Goal: Communication & Community: Participate in discussion

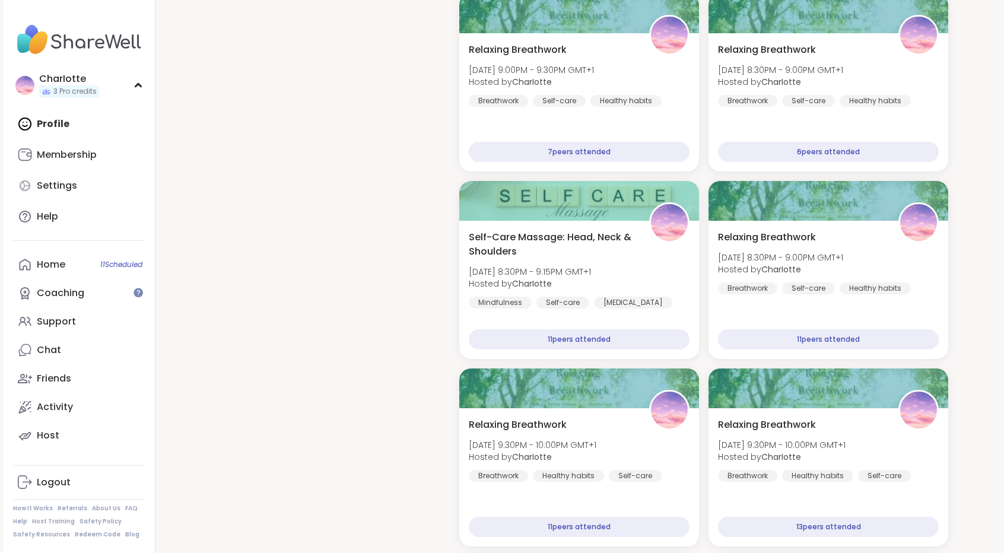
scroll to position [1072, 0]
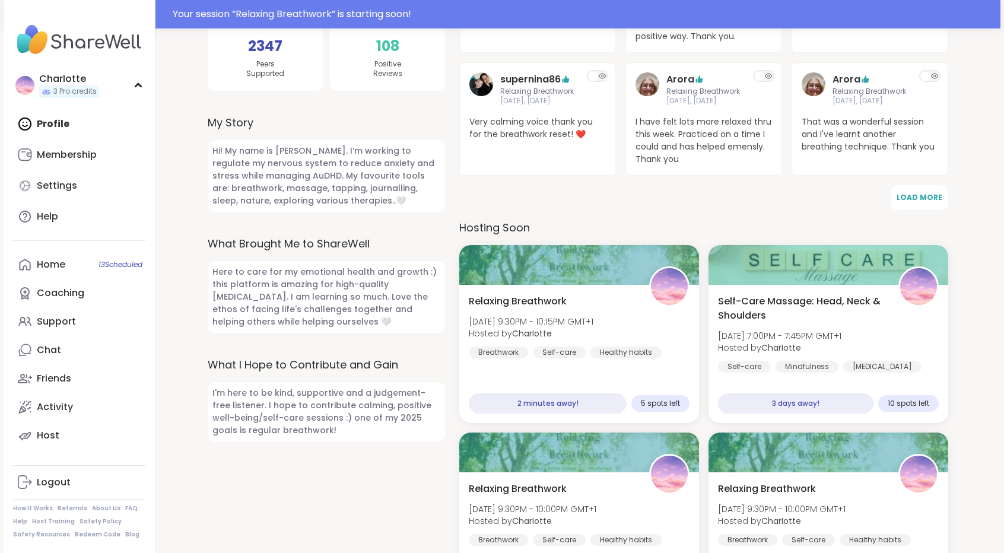
scroll to position [416, 0]
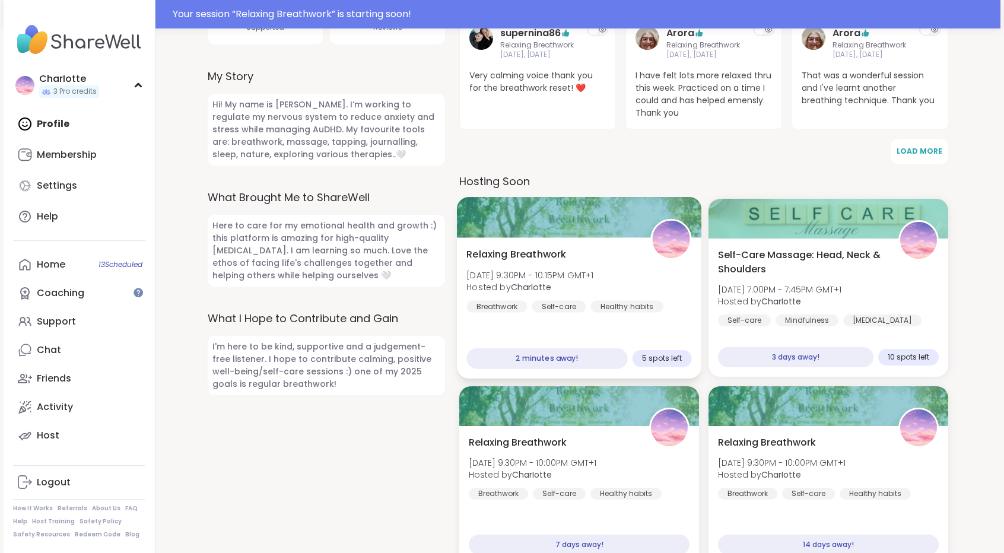
click at [595, 197] on div at bounding box center [579, 217] width 245 height 40
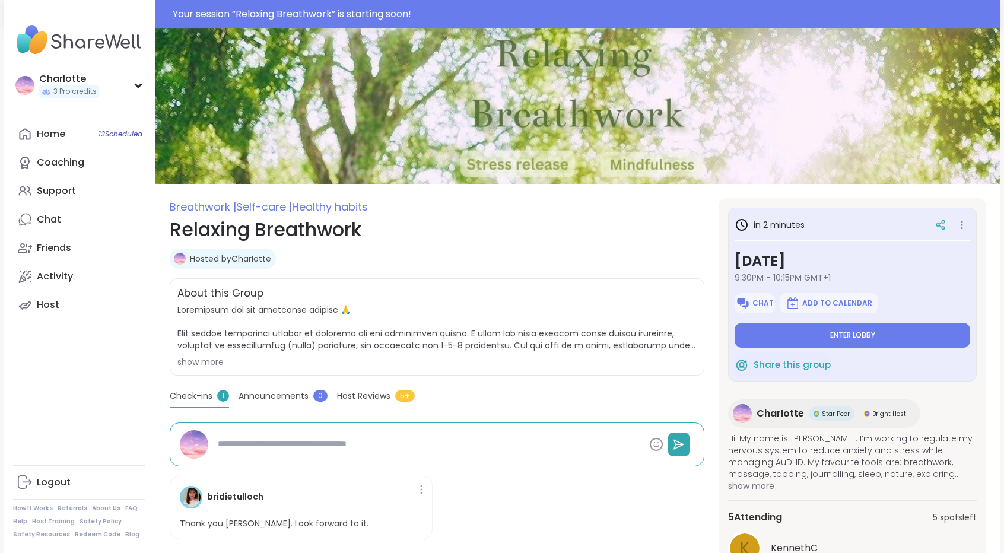
scroll to position [214, 0]
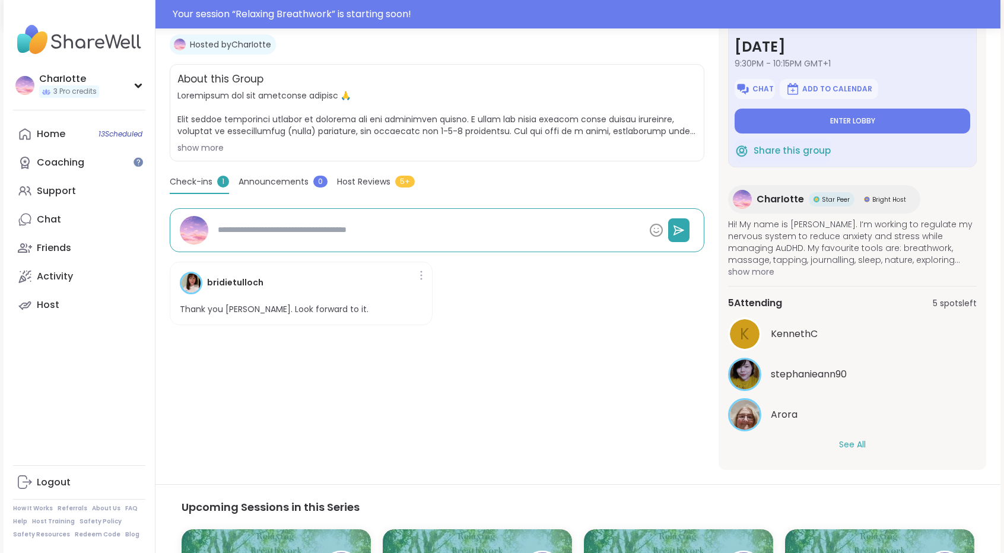
click at [856, 440] on button "See All" at bounding box center [852, 445] width 27 height 12
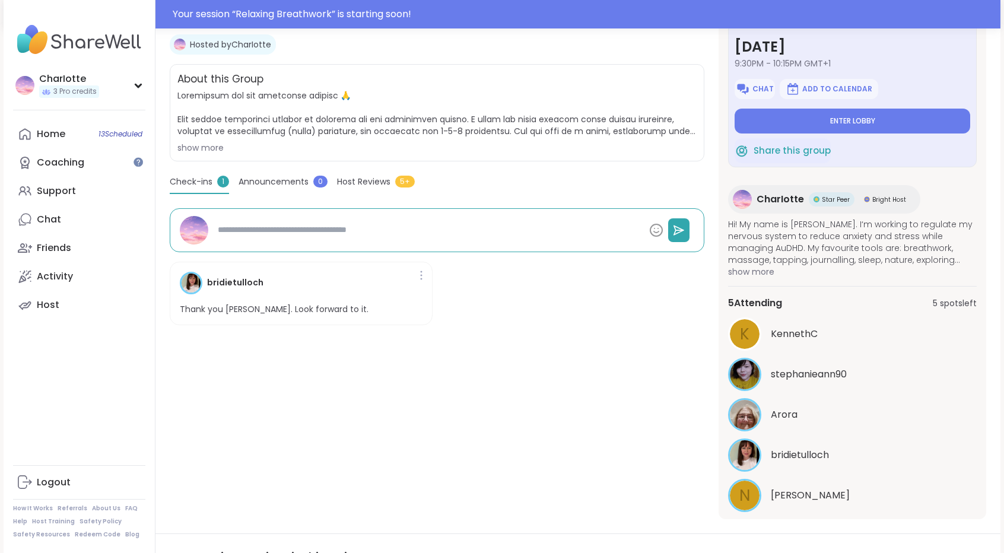
drag, startPoint x: 977, startPoint y: 297, endPoint x: 981, endPoint y: 320, distance: 22.8
click at [981, 320] on div "in 2 minutes Monday, Sep 15 9:30PM - 10:15PM GMT+1 Chat Add to Calendar Enter l…" at bounding box center [853, 251] width 268 height 535
click at [997, 301] on section "Breathwork | Self-care | Healthy habits Relaxing Breathwork Hosted by CharIotte…" at bounding box center [578, 251] width 845 height 535
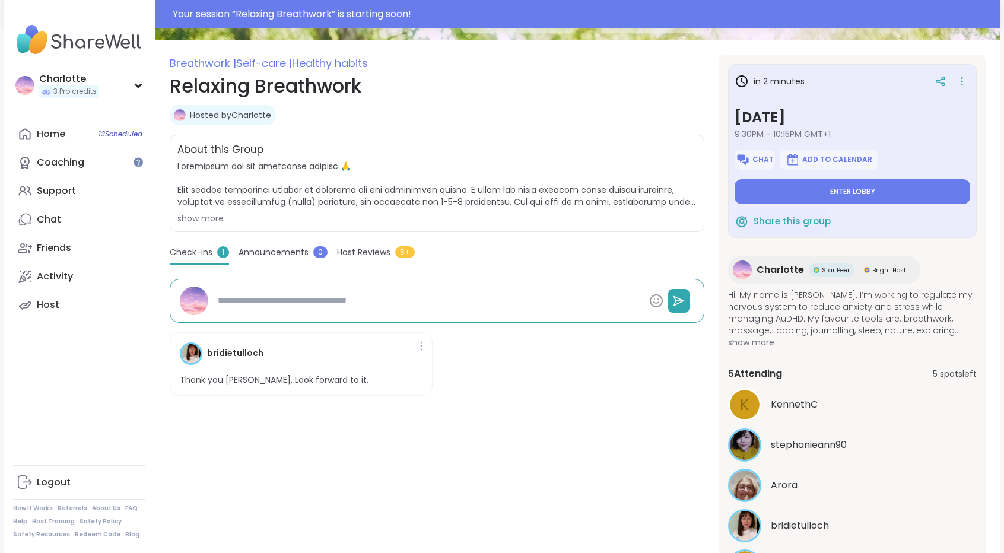
scroll to position [135, 0]
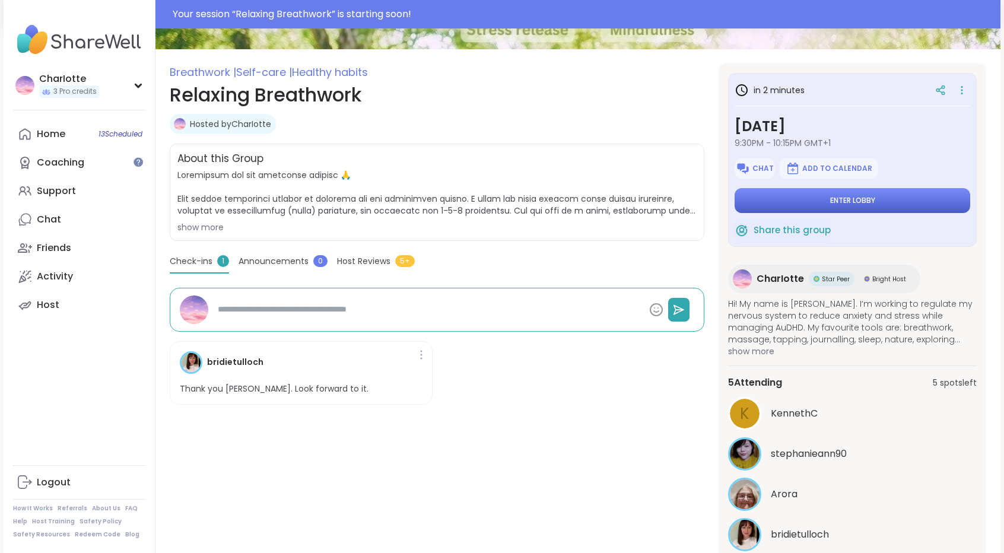
click at [873, 201] on button "Enter lobby" at bounding box center [853, 200] width 236 height 25
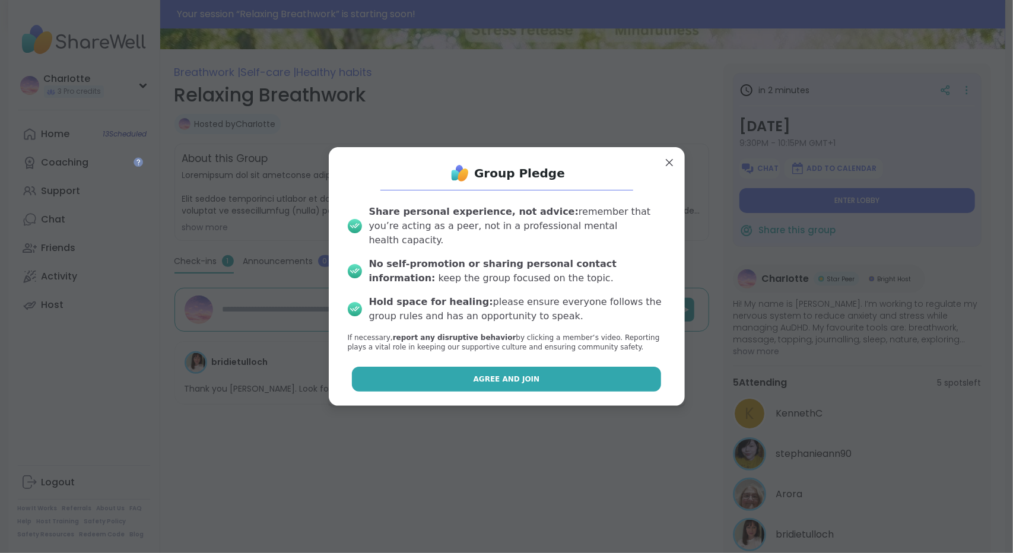
click at [483, 367] on button "Agree and Join" at bounding box center [506, 379] width 309 height 25
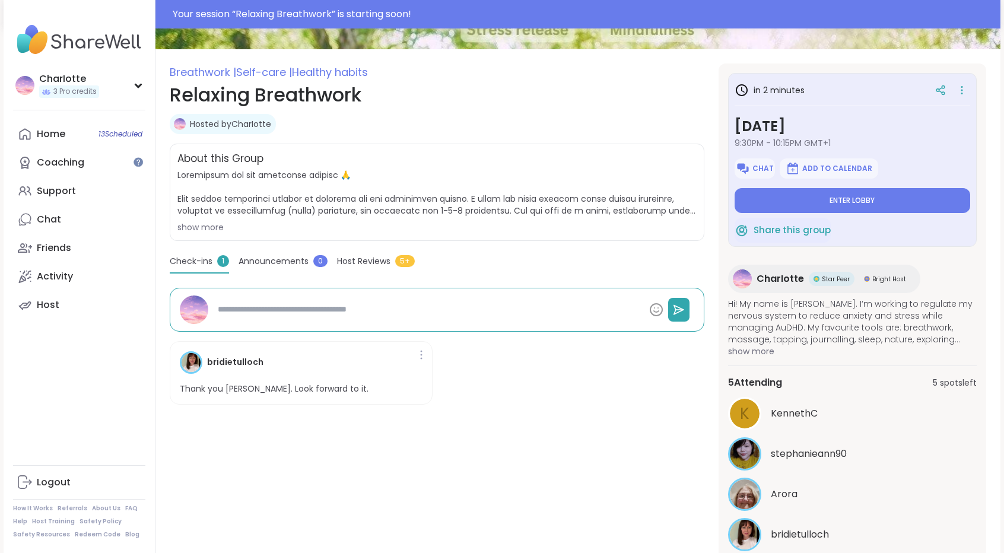
type textarea "*"
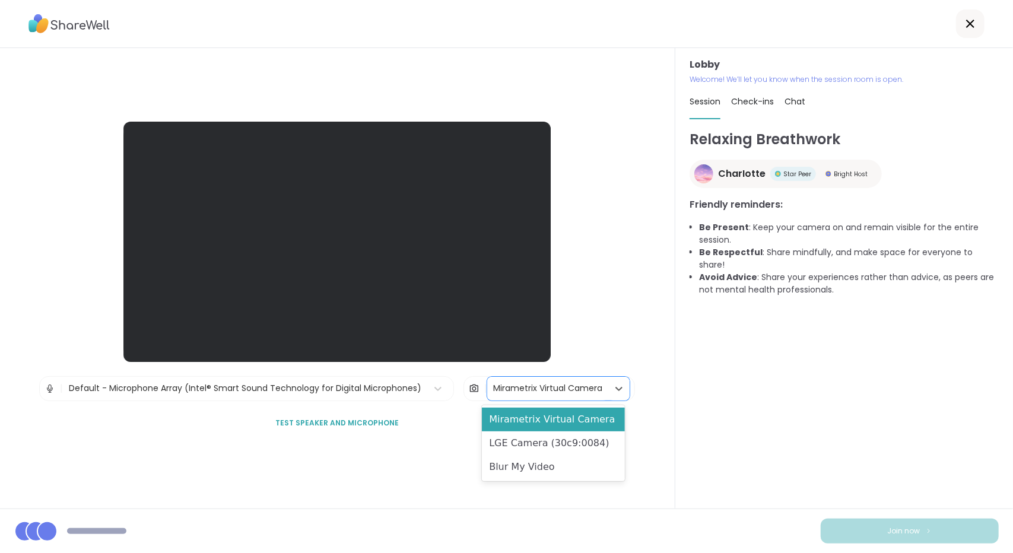
click at [558, 393] on div "Mirametrix Virtual Camera" at bounding box center [547, 388] width 109 height 12
drag, startPoint x: 544, startPoint y: 429, endPoint x: 537, endPoint y: 440, distance: 13.3
click at [537, 440] on div "Mirametrix Virtual Camera LGE Camera (30c9:0084) Blur My Video" at bounding box center [553, 443] width 142 height 76
click at [537, 440] on div "LGE Camera (30c9:0084)" at bounding box center [553, 444] width 142 height 24
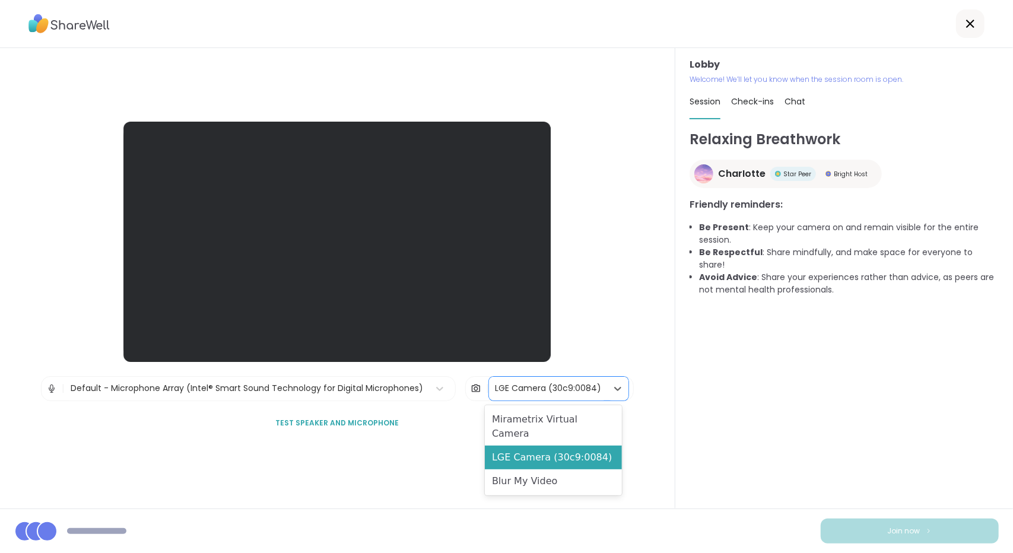
click at [531, 389] on div "LGE Camera (30c9:0084)" at bounding box center [548, 388] width 106 height 12
click at [525, 425] on div "Mirametrix Virtual Camera" at bounding box center [553, 427] width 137 height 38
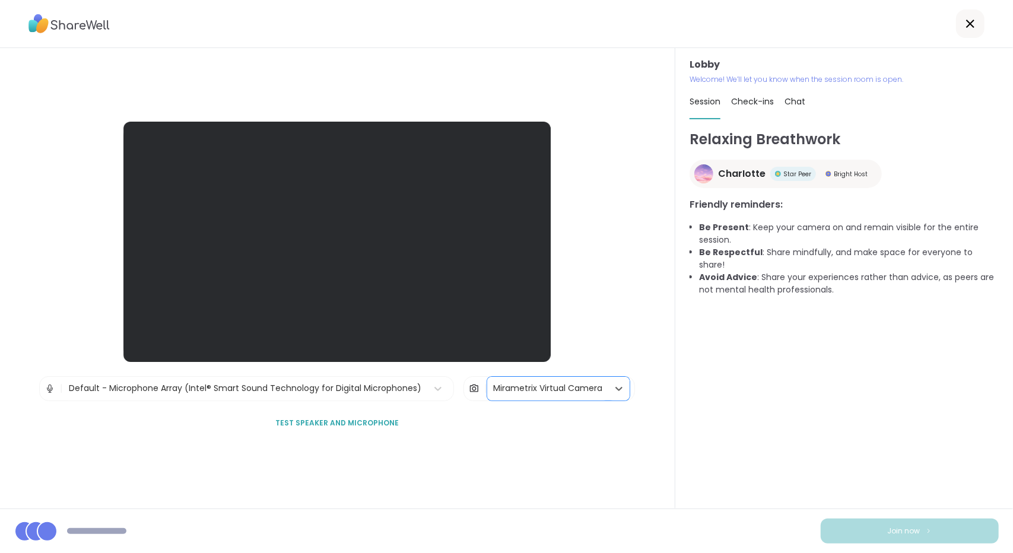
click at [527, 379] on div "Mirametrix Virtual Camera" at bounding box center [547, 389] width 121 height 24
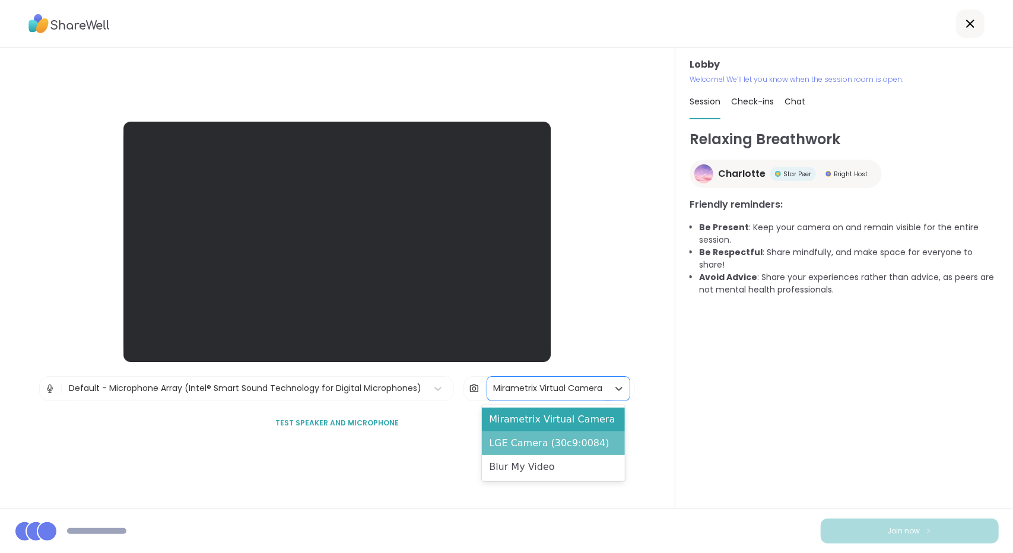
click at [507, 440] on div "LGE Camera (30c9:0084)" at bounding box center [553, 444] width 142 height 24
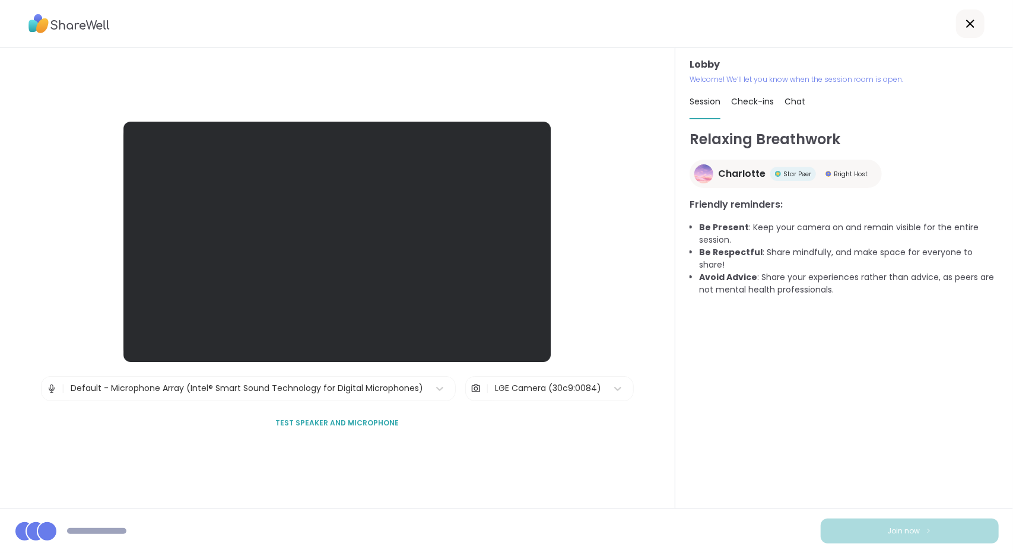
click at [448, 475] on div "Lobby | Default - Microphone Array (Intel® Smart Sound Technology for Digital M…" at bounding box center [337, 278] width 675 height 461
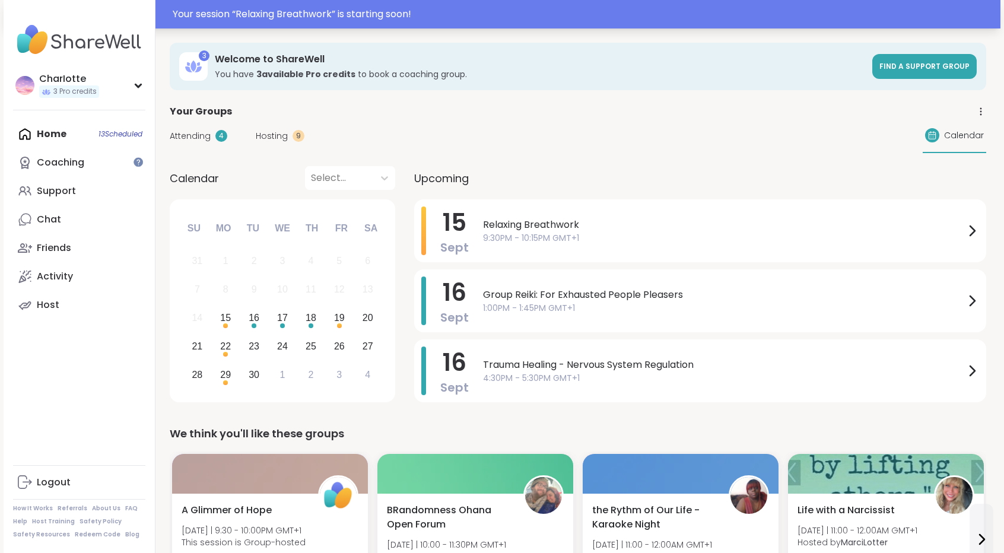
drag, startPoint x: 601, startPoint y: 239, endPoint x: 497, endPoint y: 9, distance: 252.4
click at [497, 9] on div "Your session “ Relaxing Breathwork ” is starting soon!" at bounding box center [583, 14] width 821 height 14
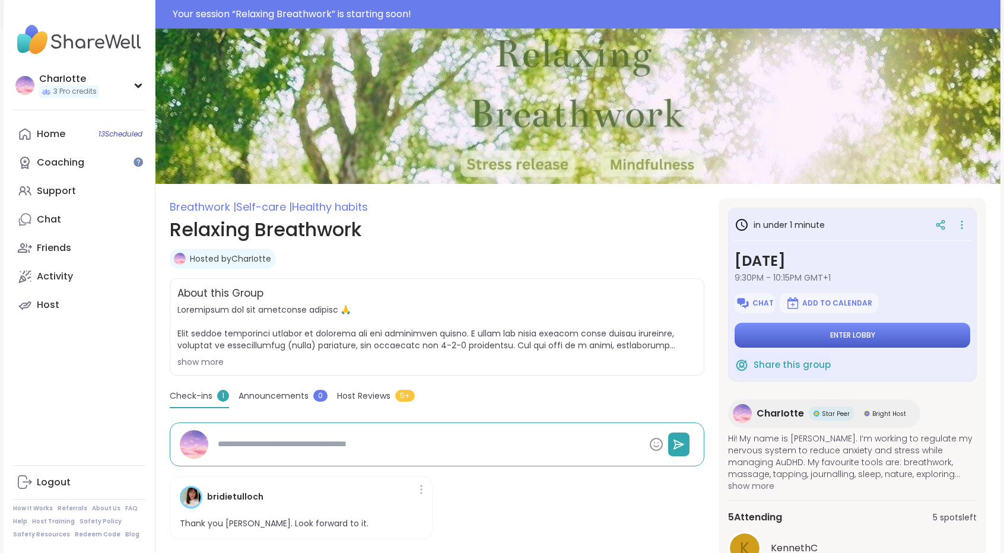
click at [823, 335] on button "Enter lobby" at bounding box center [853, 335] width 236 height 25
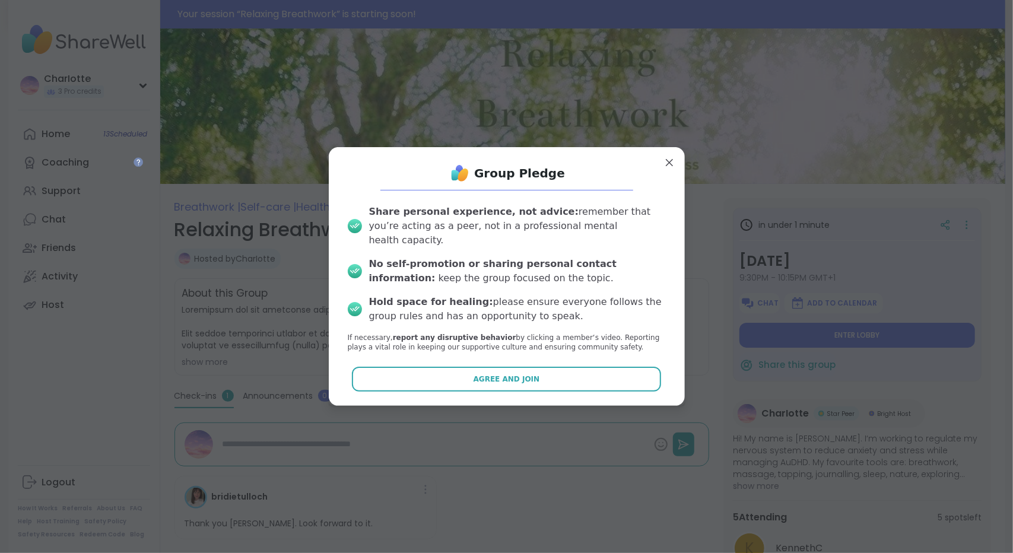
click at [557, 392] on div "Group Pledge Share personal experience, not advice: remember that you’re acting…" at bounding box center [507, 276] width 356 height 259
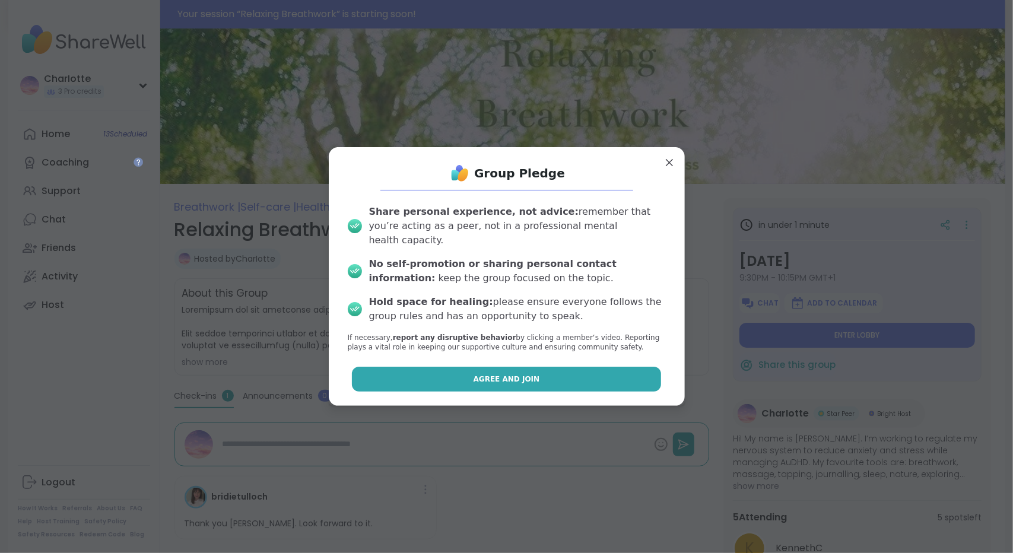
click at [547, 376] on button "Agree and Join" at bounding box center [506, 379] width 309 height 25
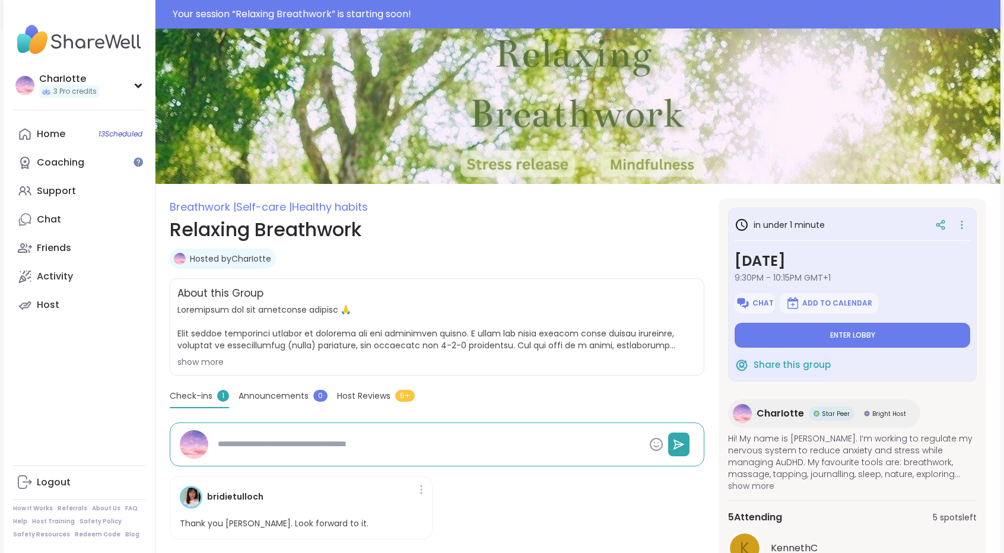
type textarea "*"
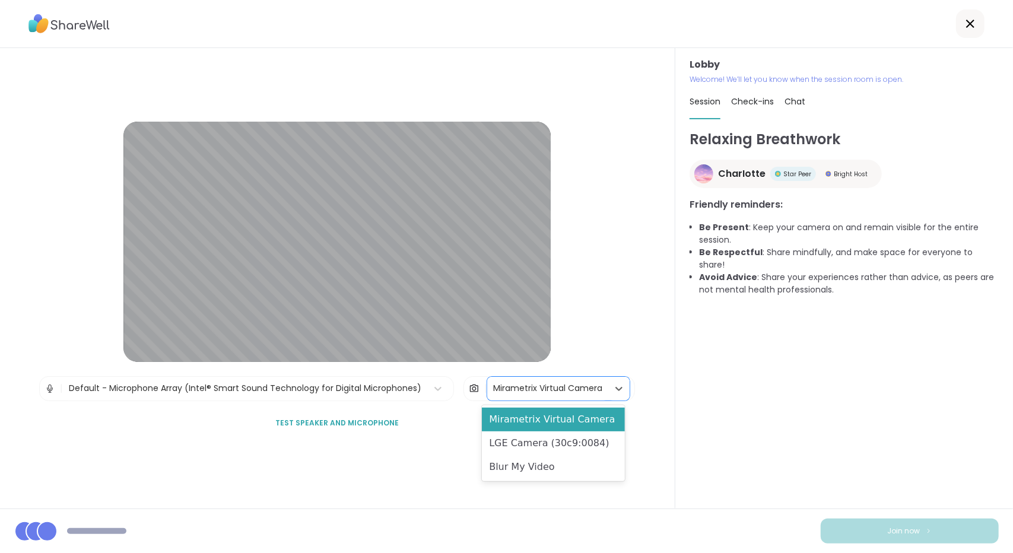
click at [560, 388] on div "Mirametrix Virtual Camera" at bounding box center [547, 388] width 109 height 12
click at [531, 442] on div "LGE Camera (30c9:0084)" at bounding box center [553, 444] width 142 height 24
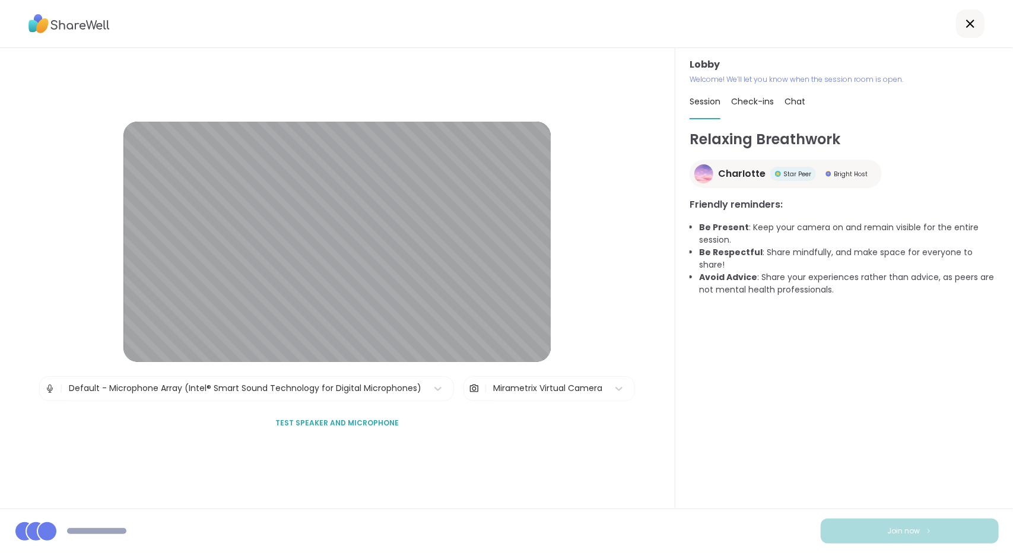
click at [604, 477] on div "Lobby | Default - Microphone Array (Intel® Smart Sound Technology for Digital M…" at bounding box center [337, 278] width 675 height 461
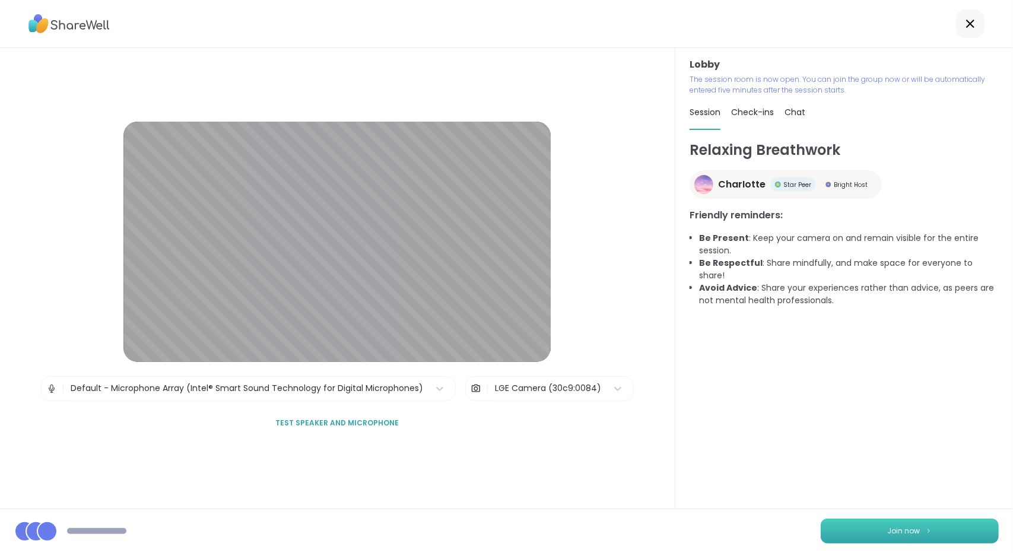
click at [926, 532] on button "Join now" at bounding box center [910, 531] width 178 height 25
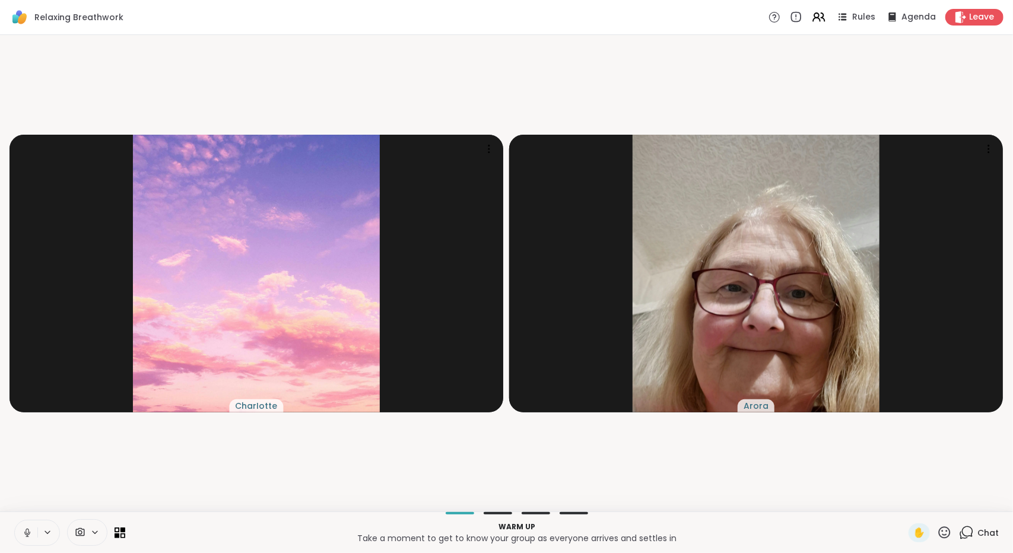
click at [78, 534] on icon at bounding box center [80, 532] width 11 height 11
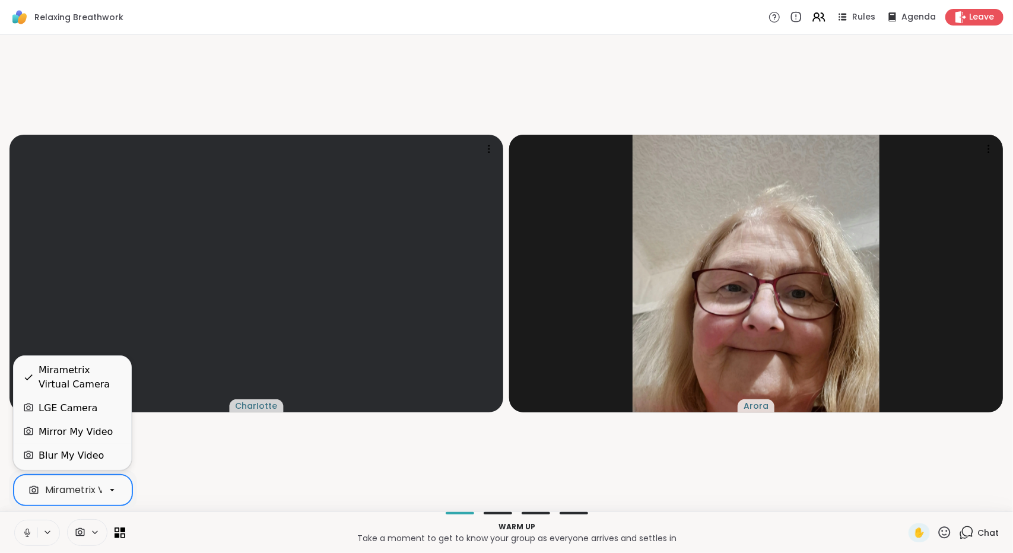
click at [87, 493] on div "Mirametrix Virtual Camera" at bounding box center [107, 490] width 124 height 14
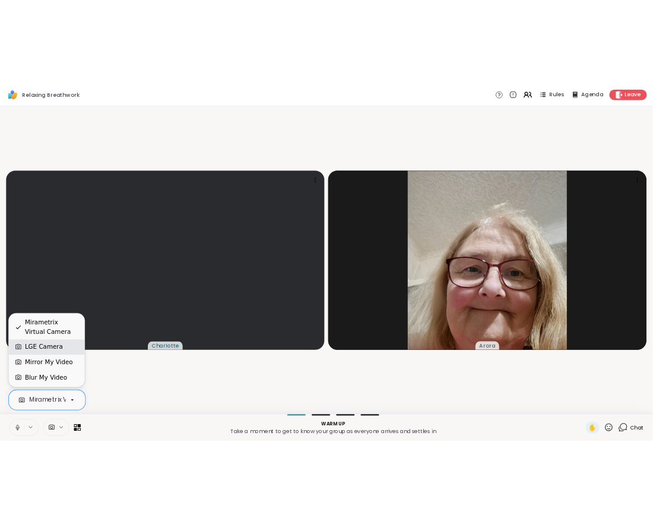
scroll to position [0, 49]
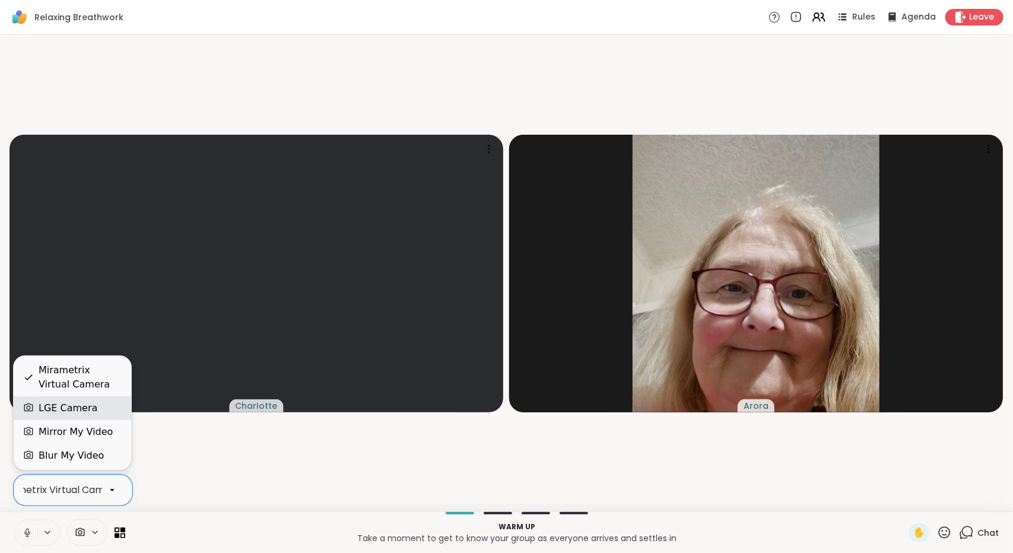
click at [67, 414] on div "LGE Camera" at bounding box center [68, 408] width 59 height 14
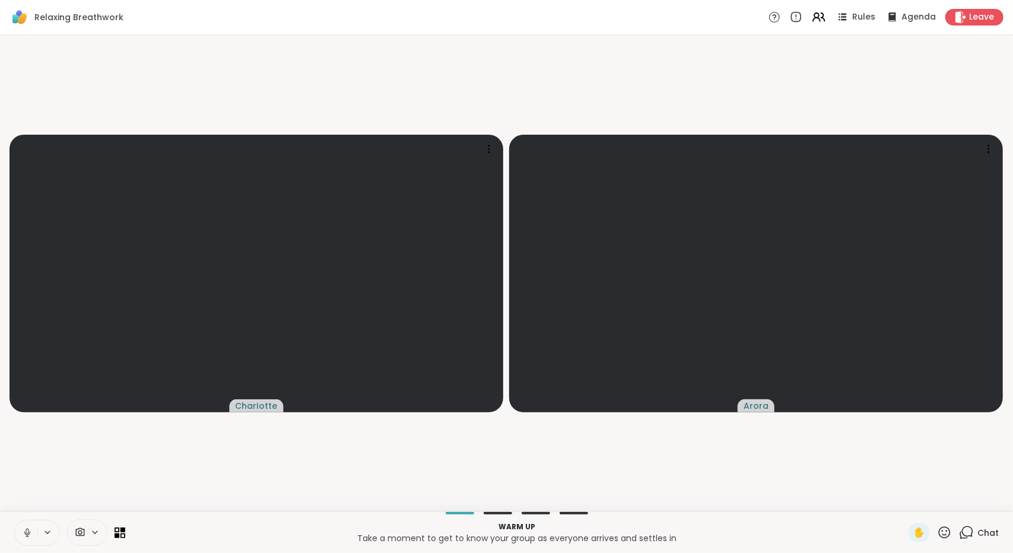
click at [235, 483] on video-player-container "[PERSON_NAME]" at bounding box center [506, 273] width 999 height 467
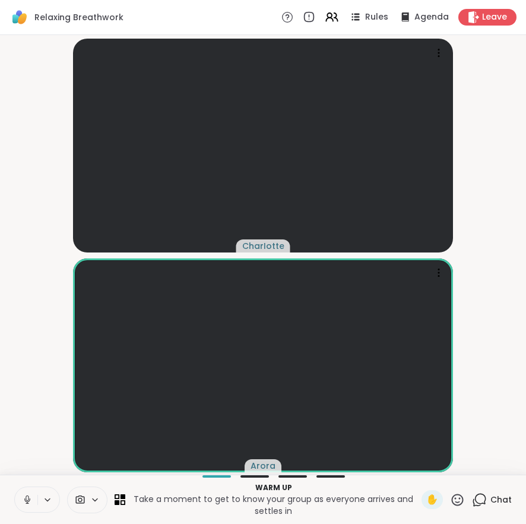
click at [493, 344] on video-player-container "[PERSON_NAME]" at bounding box center [263, 255] width 512 height 430
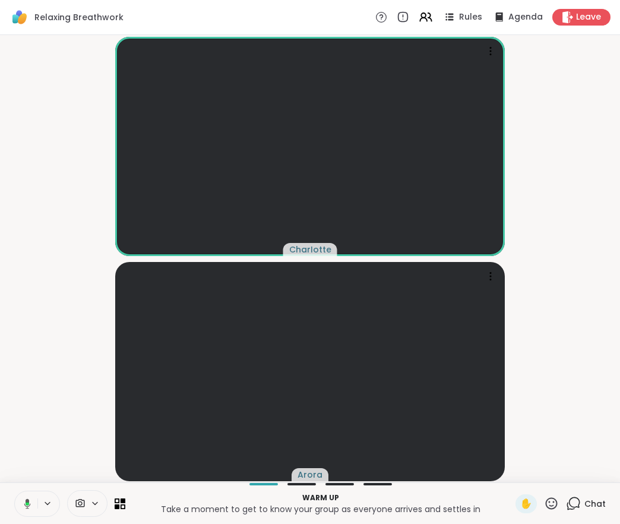
click at [566, 253] on video-player-container "[PERSON_NAME]" at bounding box center [309, 258] width 605 height 437
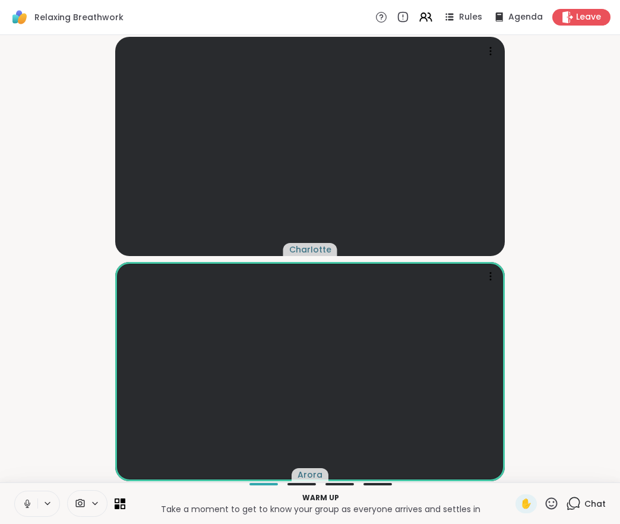
click at [562, 167] on video-player-container "[PERSON_NAME]" at bounding box center [309, 258] width 605 height 437
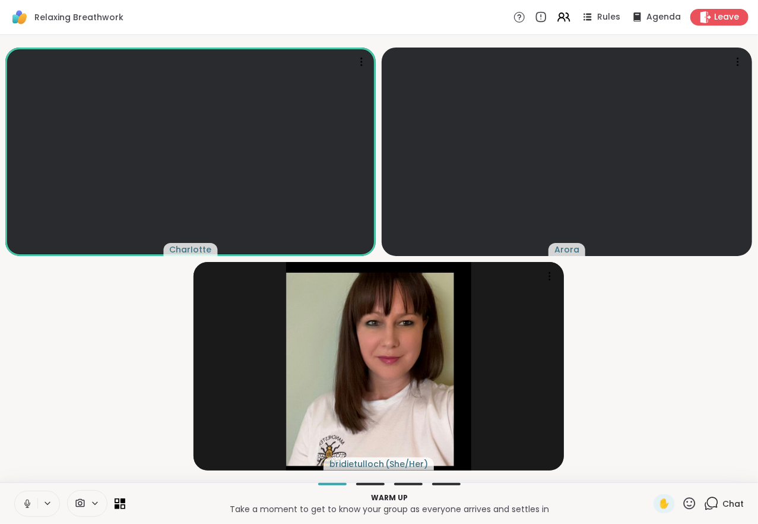
click at [690, 369] on video-player-container "[PERSON_NAME] ( She/Her )" at bounding box center [379, 258] width 744 height 437
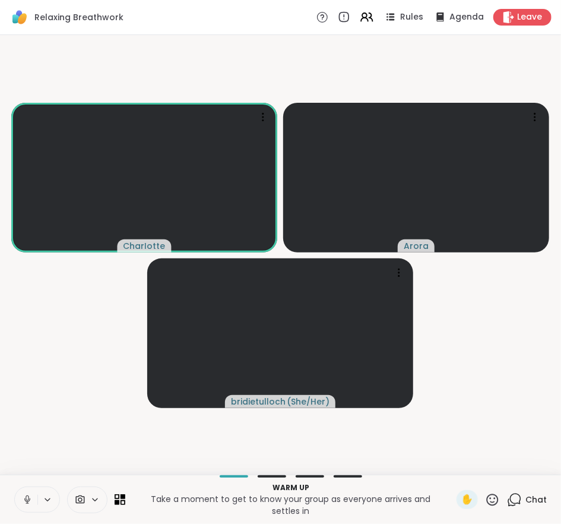
click at [487, 347] on video-player-container "[PERSON_NAME] ( She/Her )" at bounding box center [280, 255] width 547 height 430
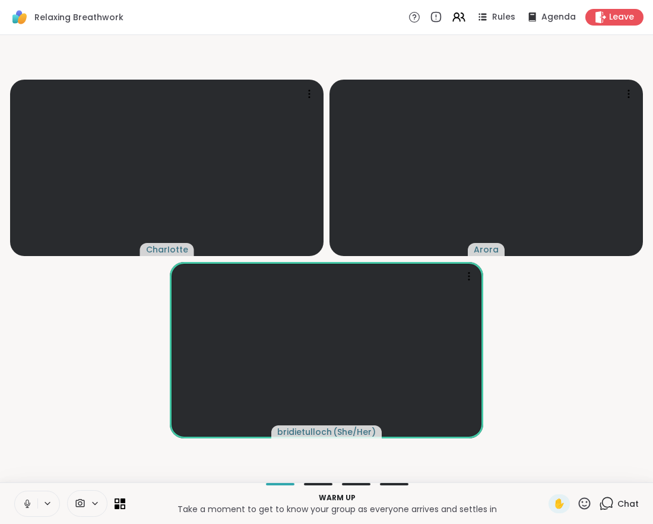
click at [63, 356] on video-player-container "[PERSON_NAME] ( She/Her )" at bounding box center [326, 258] width 639 height 437
click at [74, 364] on video-player-container "[PERSON_NAME] ( She/Her )" at bounding box center [326, 258] width 639 height 437
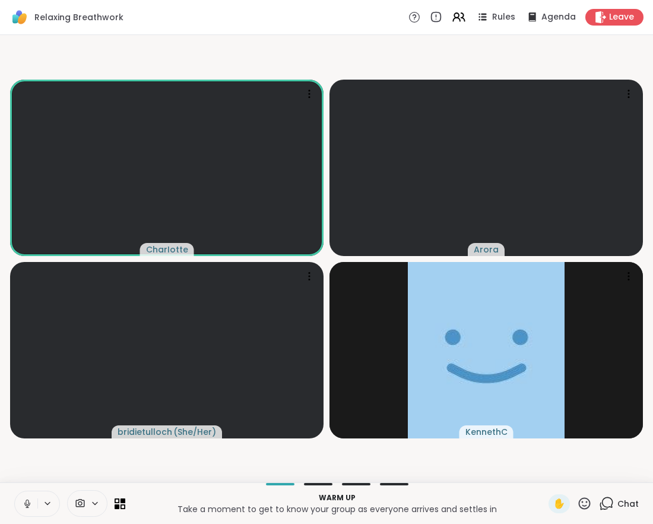
click at [94, 462] on video-player-container "[PERSON_NAME] ( She/Her ) KennethC" at bounding box center [326, 258] width 639 height 437
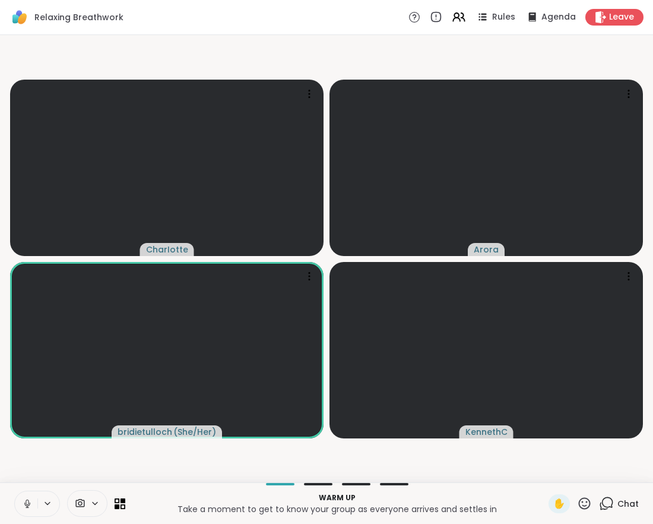
click at [164, 458] on video-player-container "[PERSON_NAME] ( She/Her ) KennethC" at bounding box center [326, 258] width 639 height 437
click at [195, 470] on video-player-container "[PERSON_NAME] ( She/Her ) KennethC" at bounding box center [326, 258] width 639 height 437
click at [226, 475] on video-player-container "[PERSON_NAME] ( She/Her ) KennethC" at bounding box center [326, 258] width 639 height 437
click at [323, 470] on video-player-container "[PERSON_NAME] ( She/Her ) KennethC" at bounding box center [326, 258] width 639 height 437
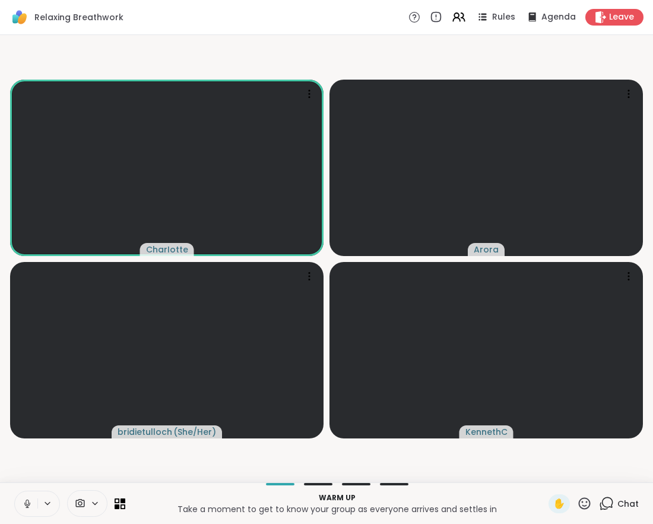
click at [20, 461] on video-player-container "[PERSON_NAME] ( She/Her ) KennethC" at bounding box center [326, 258] width 639 height 437
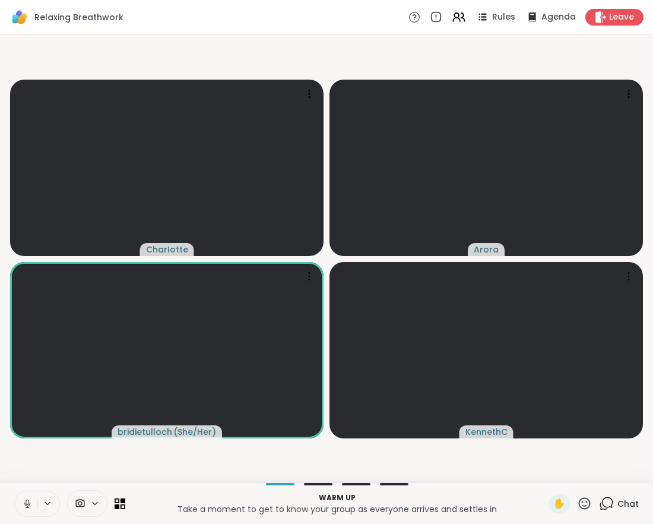
click at [493, 449] on video-player-container "[PERSON_NAME] ( She/Her ) KennethC" at bounding box center [326, 258] width 639 height 437
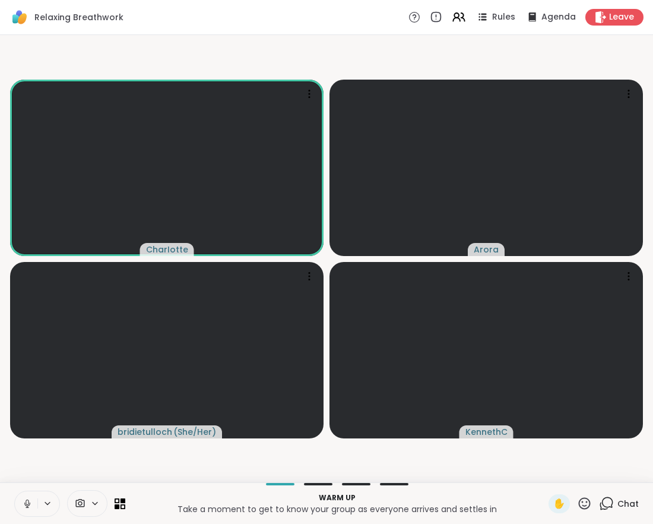
click at [617, 500] on span "Chat" at bounding box center [627, 503] width 21 height 12
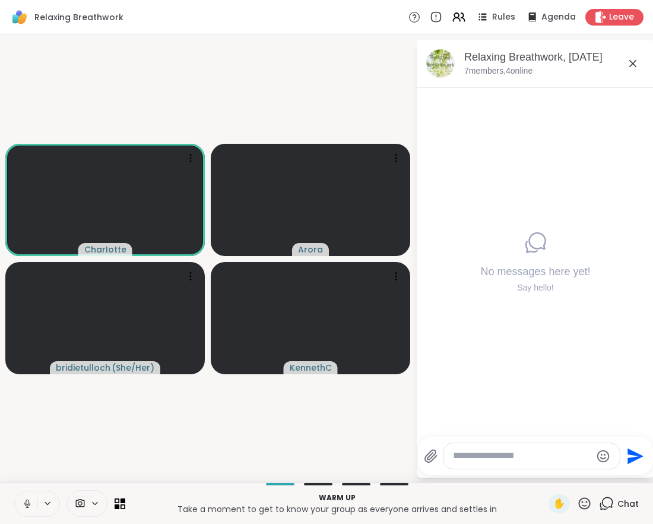
click at [630, 70] on icon at bounding box center [633, 63] width 14 height 14
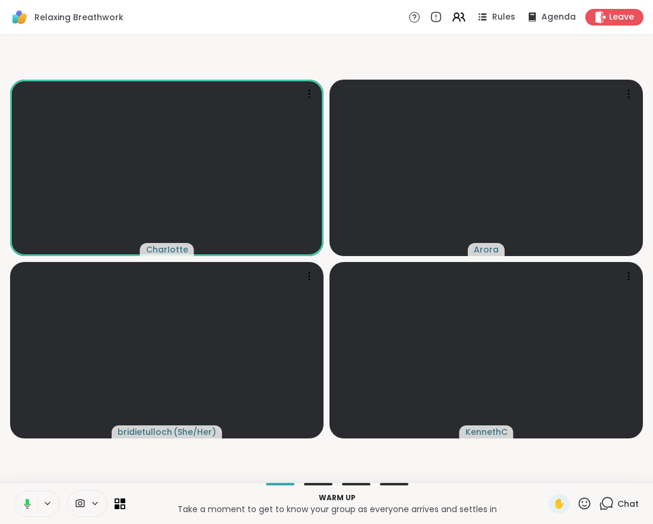
click at [617, 503] on span "Chat" at bounding box center [627, 503] width 21 height 12
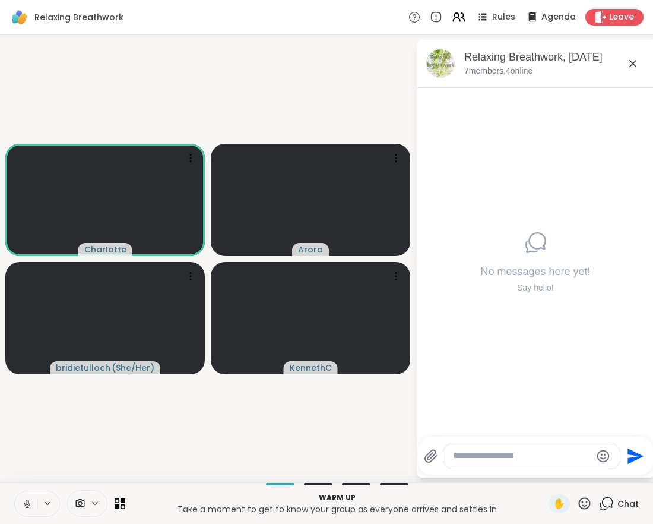
click at [480, 458] on textarea "Type your message" at bounding box center [522, 455] width 138 height 12
paste textarea "**********"
type textarea "**********"
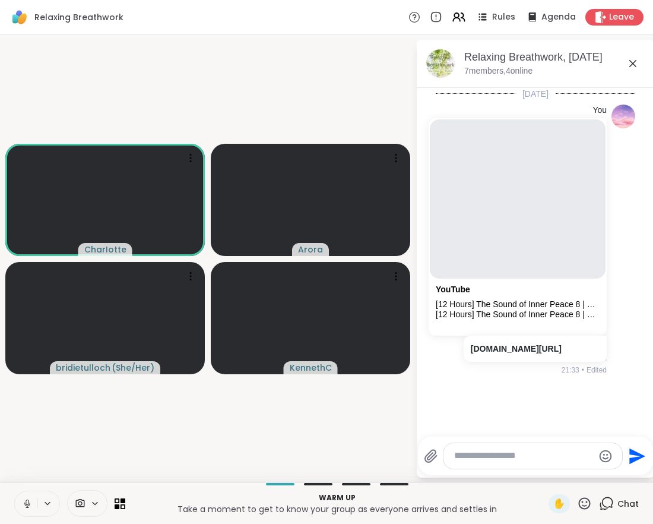
click at [632, 65] on icon at bounding box center [633, 63] width 14 height 14
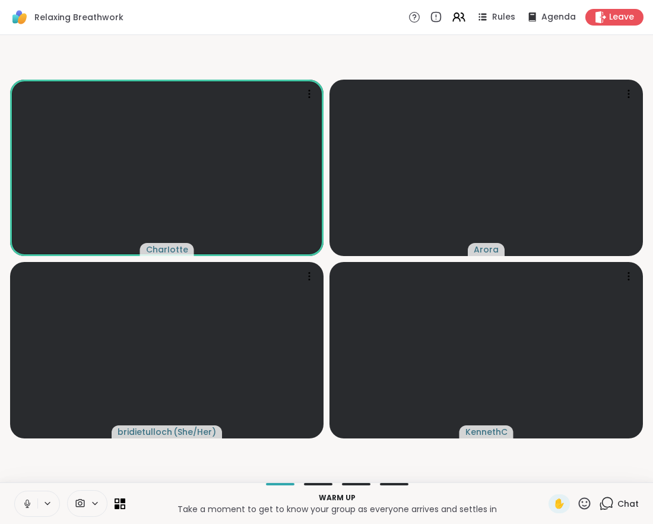
click at [497, 26] on div "Relaxing Breathwork Rules Agenda Leave" at bounding box center [326, 17] width 653 height 35
click at [492, 20] on span "Rules" at bounding box center [504, 17] width 24 height 12
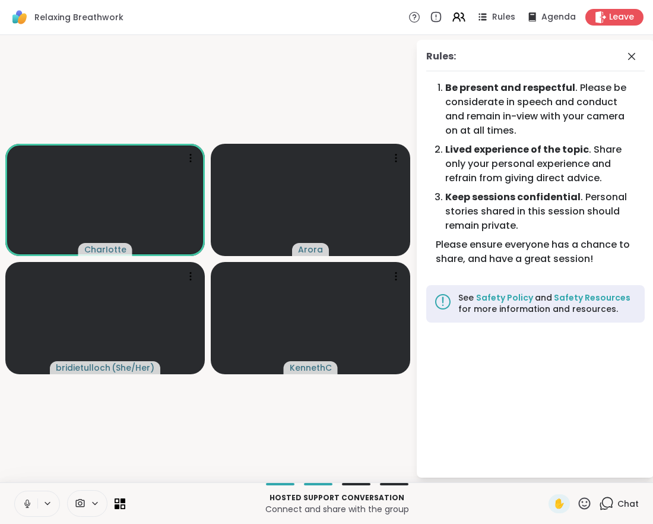
click at [237, 423] on video-player-container "[PERSON_NAME] ( She/Her ) KennethC" at bounding box center [207, 258] width 401 height 437
click at [633, 53] on icon at bounding box center [631, 56] width 7 height 7
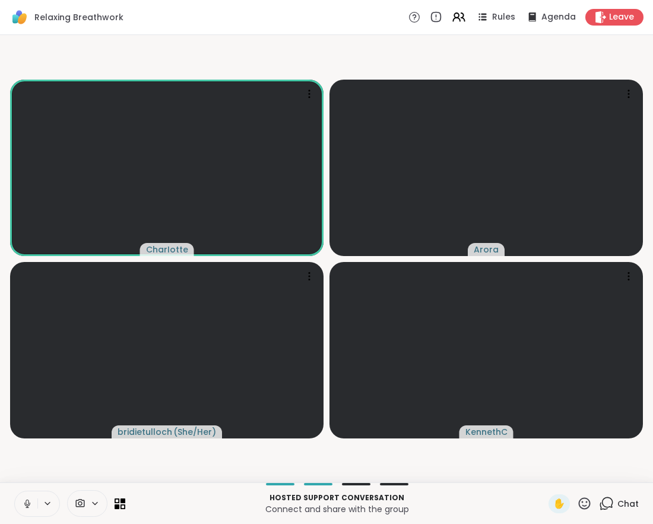
click at [217, 461] on video-player-container "[PERSON_NAME] ( She/Her ) KennethC" at bounding box center [326, 258] width 639 height 437
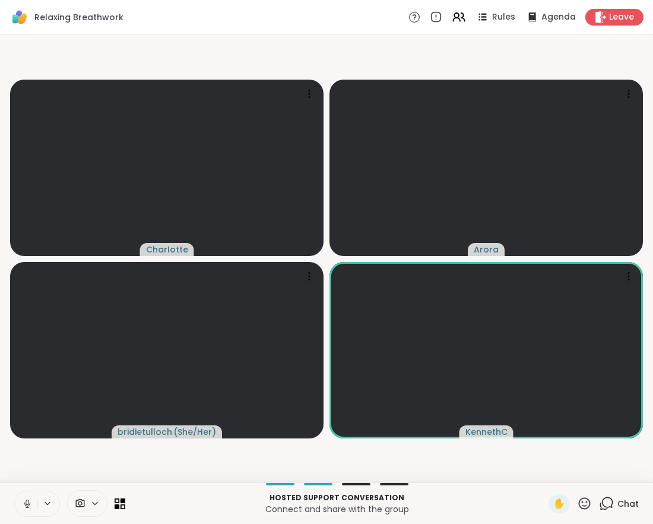
click at [449, 466] on video-player-container "[PERSON_NAME] ( She/Her ) KennethC" at bounding box center [326, 258] width 639 height 437
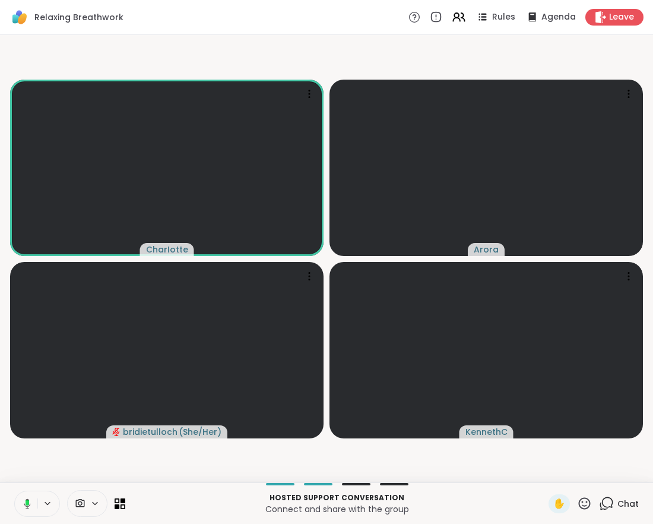
click at [617, 505] on span "Chat" at bounding box center [627, 503] width 21 height 12
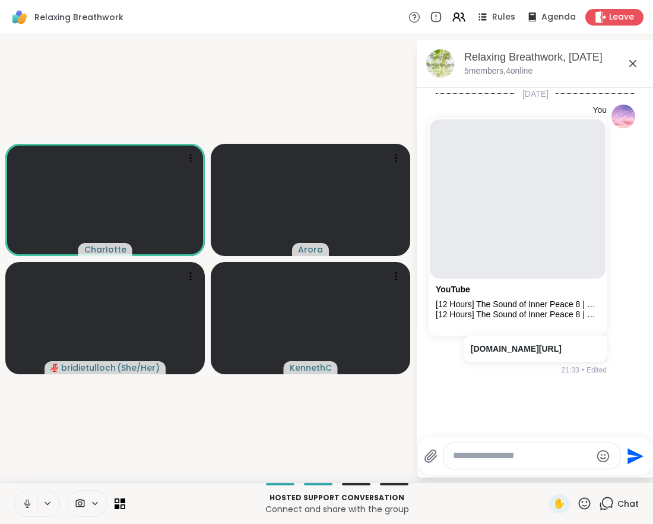
click at [500, 453] on textarea "Type your message" at bounding box center [522, 455] width 138 height 12
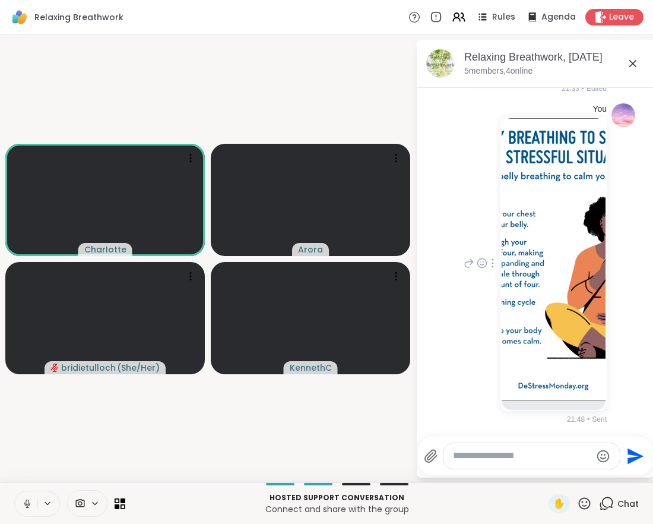
click at [538, 258] on img at bounding box center [554, 259] width 104 height 282
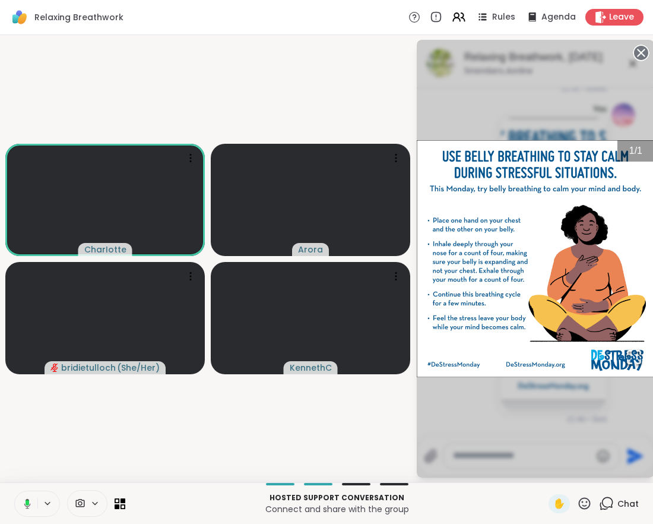
click at [635, 58] on icon at bounding box center [641, 53] width 17 height 17
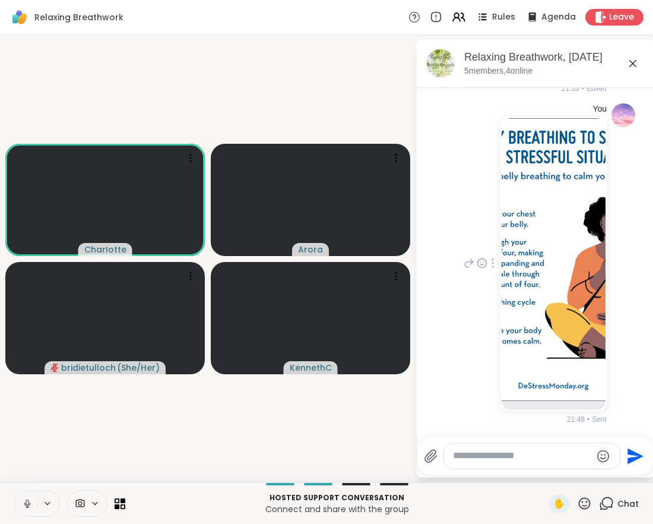
click at [540, 457] on textarea "Type your message" at bounding box center [522, 455] width 138 height 12
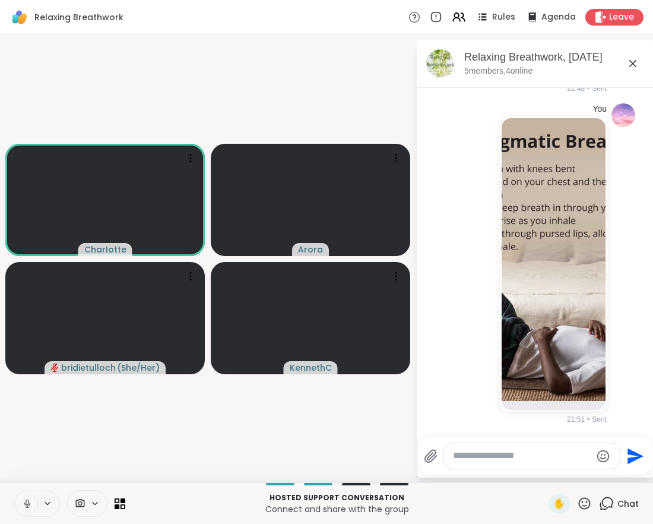
click at [518, 452] on textarea "Type your message" at bounding box center [522, 455] width 138 height 12
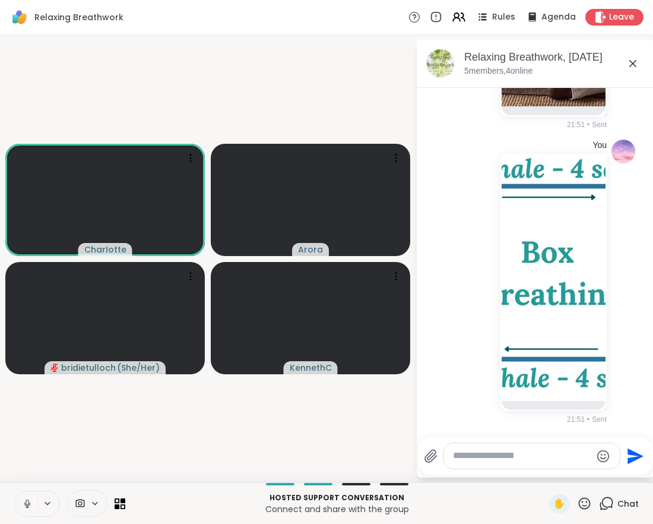
click at [208, 413] on video-player-container "[PERSON_NAME] ( She/Her ) KennethC" at bounding box center [207, 258] width 401 height 437
click at [550, 449] on div at bounding box center [531, 456] width 176 height 26
click at [513, 455] on textarea "Type your message" at bounding box center [522, 455] width 138 height 12
type textarea "*"
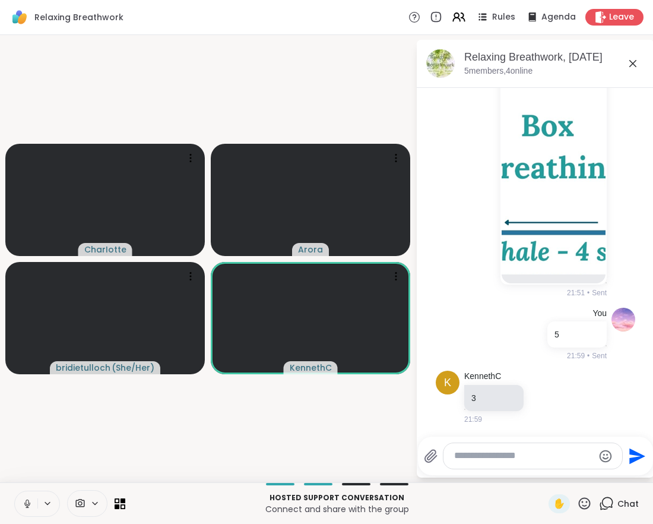
scroll to position [1041, 0]
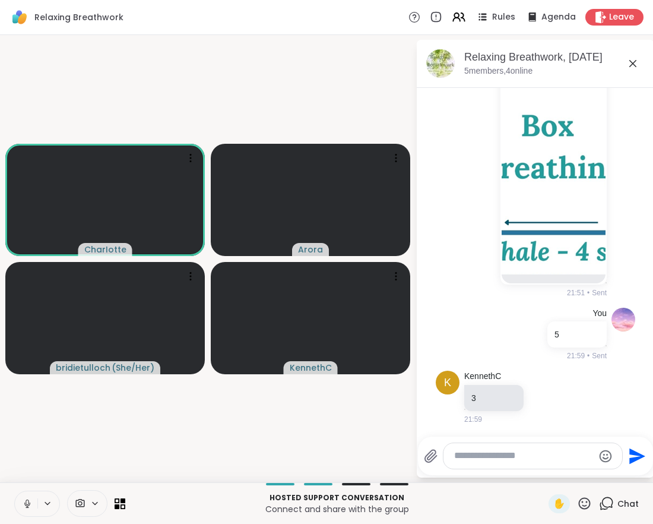
click at [520, 455] on textarea "Type your message" at bounding box center [523, 455] width 139 height 12
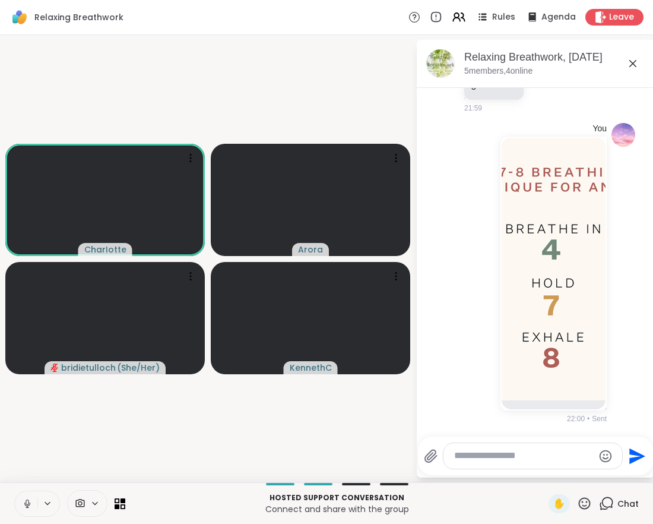
click at [242, 443] on video-player-container "[PERSON_NAME] ( She/Her ) KennethC" at bounding box center [207, 258] width 401 height 437
click at [209, 433] on video-player-container "[PERSON_NAME] ( She/Her ) KennethC" at bounding box center [207, 258] width 401 height 437
click at [546, 453] on textarea "Type your message" at bounding box center [523, 455] width 139 height 12
type textarea "***"
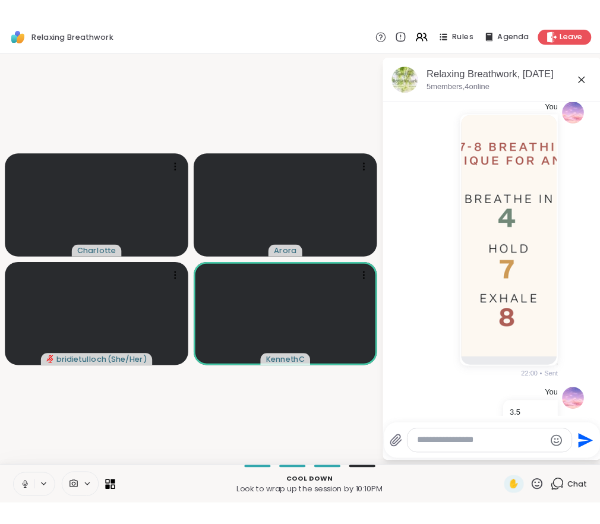
scroll to position [1477, 0]
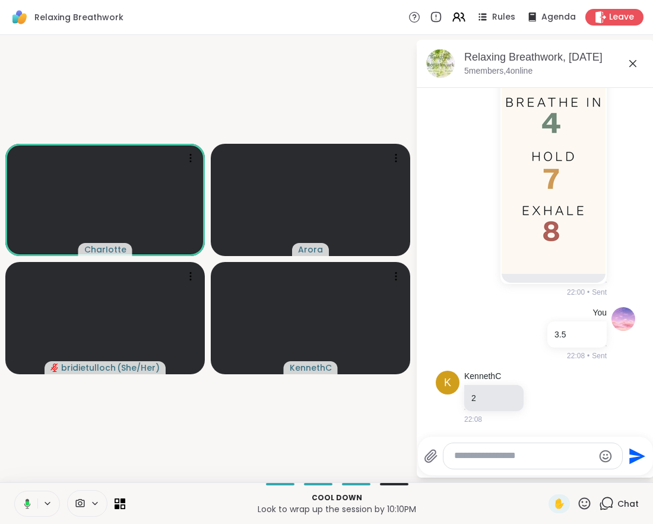
click at [173, 435] on video-player-container "[PERSON_NAME] ( She/Her ) KennethC" at bounding box center [207, 258] width 401 height 437
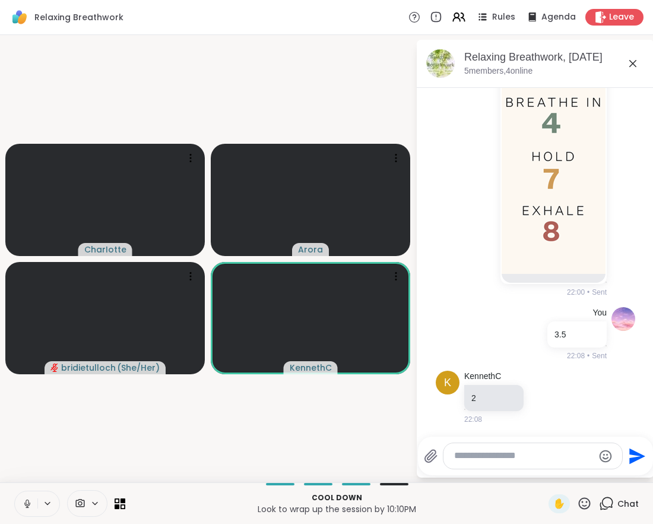
click at [248, 77] on video-player-container "[PERSON_NAME] ( She/Her ) KennethC" at bounding box center [207, 258] width 401 height 437
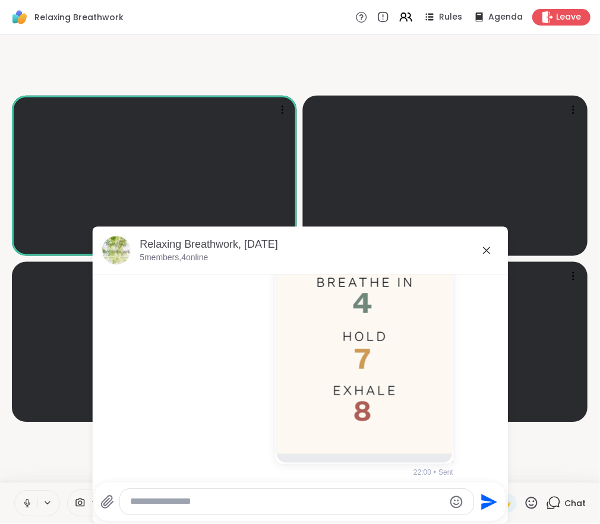
scroll to position [1466, 0]
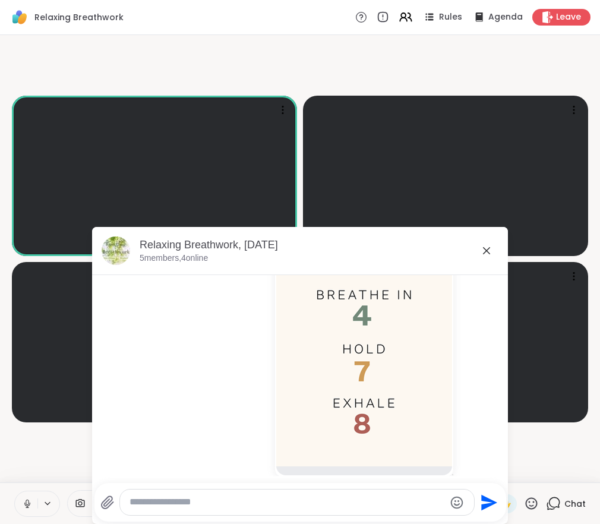
click at [479, 250] on icon at bounding box center [486, 250] width 14 height 14
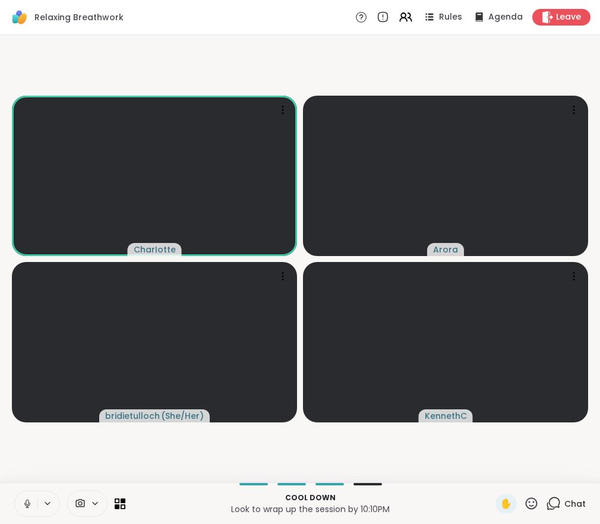
click at [26, 458] on video-player-container "[PERSON_NAME] ( She/Her ) KennethC" at bounding box center [299, 258] width 585 height 437
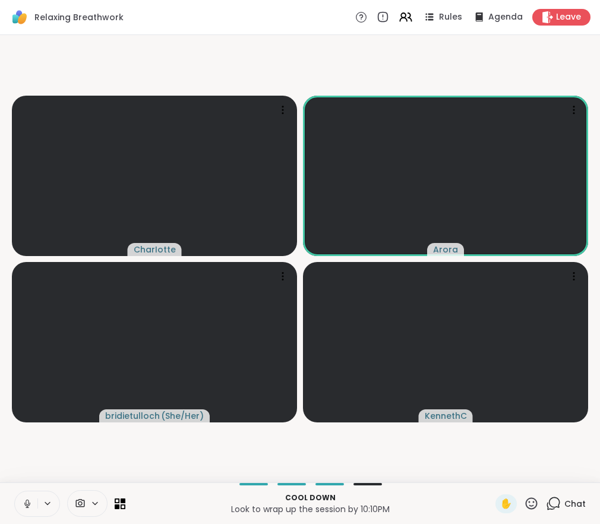
click at [109, 446] on video-player-container "[PERSON_NAME] ( She/Her ) KennethC" at bounding box center [299, 258] width 585 height 437
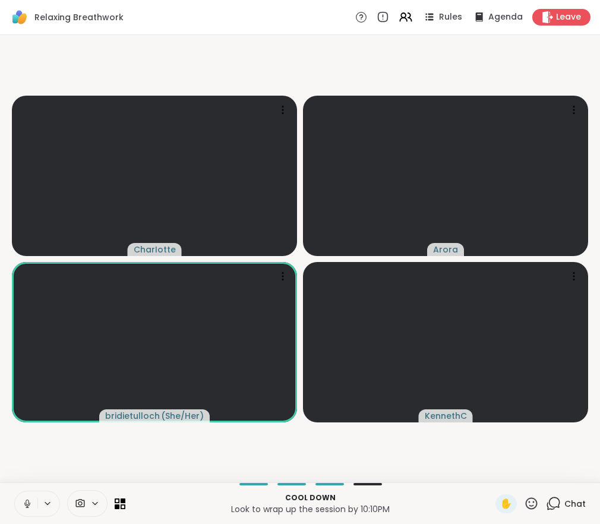
click at [132, 453] on video-player-container "[PERSON_NAME] ( She/Her ) KennethC" at bounding box center [299, 258] width 585 height 437
click at [129, 454] on video-player-container "[PERSON_NAME] ( She/Her ) KennethC" at bounding box center [299, 258] width 585 height 437
click at [137, 446] on video-player-container "[PERSON_NAME] ( She/Her ) KennethC" at bounding box center [299, 258] width 585 height 437
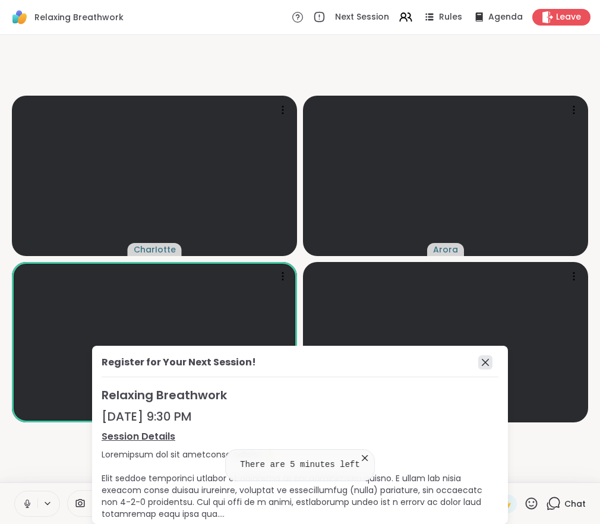
click at [478, 359] on icon at bounding box center [485, 362] width 14 height 14
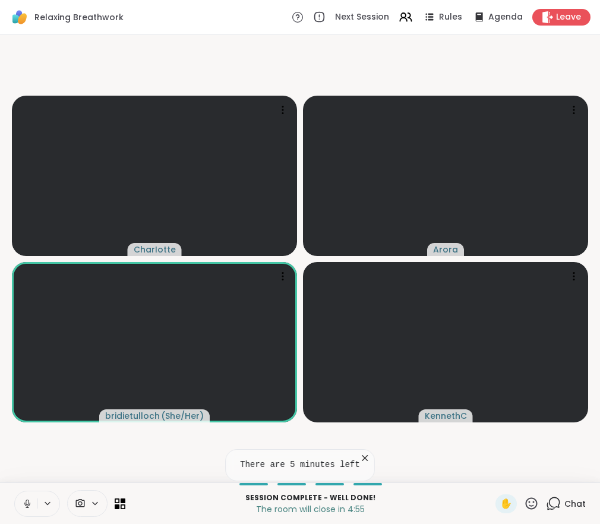
click at [103, 463] on video-player-container "[PERSON_NAME] ( She/Her ) KennethC" at bounding box center [299, 258] width 585 height 437
click at [146, 459] on video-player-container "[PERSON_NAME] ( She/Her ) KennethC" at bounding box center [299, 258] width 585 height 437
click at [110, 458] on video-player-container "[PERSON_NAME] ( She/Her ) KennethC" at bounding box center [299, 258] width 585 height 437
click at [17, 443] on video-player-container "[PERSON_NAME] ( She/Her ) KennethC" at bounding box center [299, 258] width 585 height 437
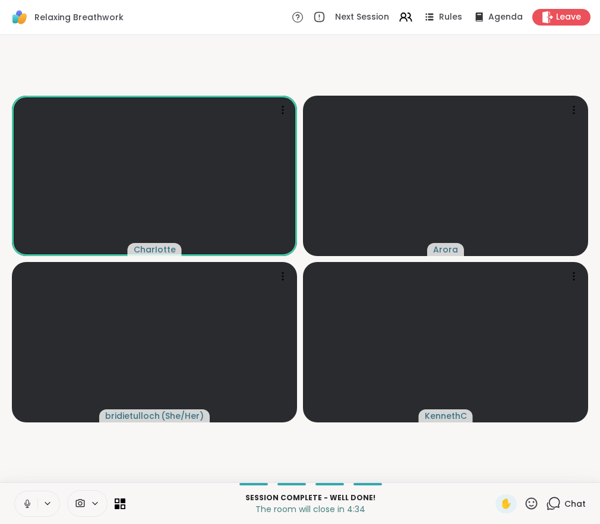
click at [185, 62] on video-player-container "[PERSON_NAME] ( She/Her ) KennethC" at bounding box center [299, 258] width 585 height 437
click at [153, 63] on video-player-container "[PERSON_NAME] ( She/Her ) KennethC" at bounding box center [299, 258] width 585 height 437
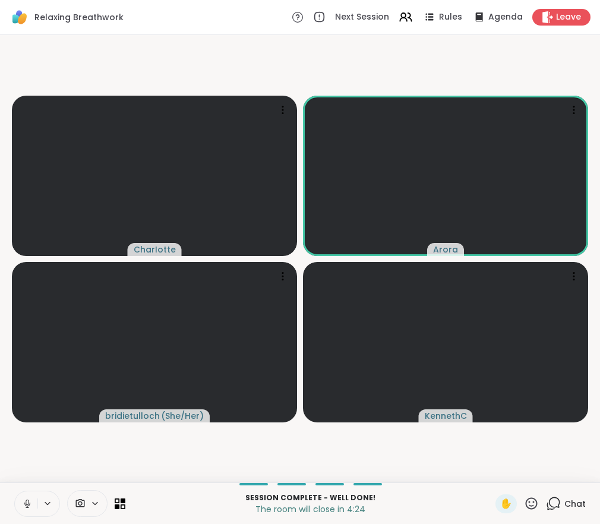
click at [572, 510] on div "Chat" at bounding box center [565, 503] width 40 height 19
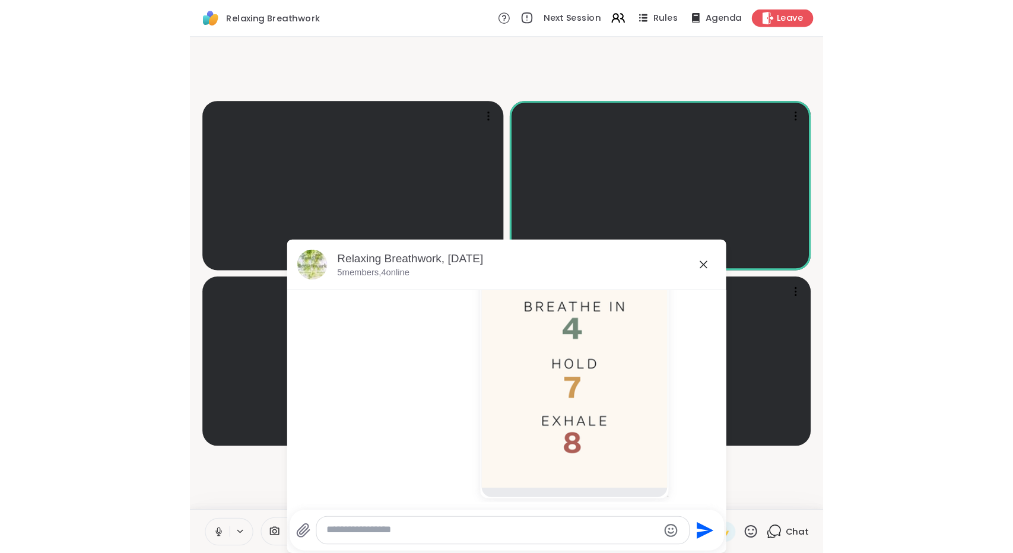
scroll to position [1607, 0]
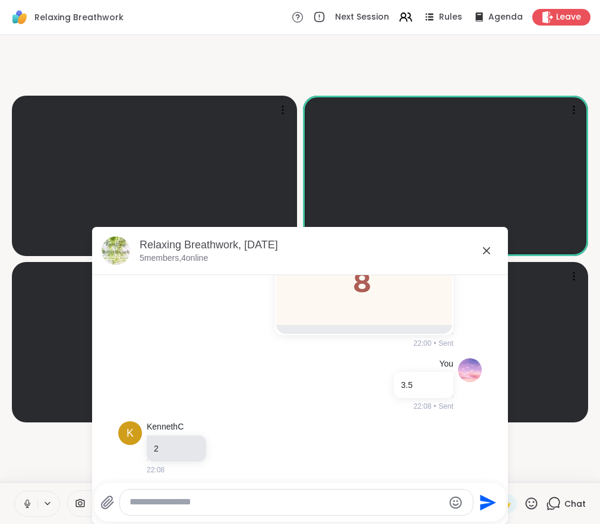
click at [479, 248] on icon at bounding box center [486, 250] width 14 height 14
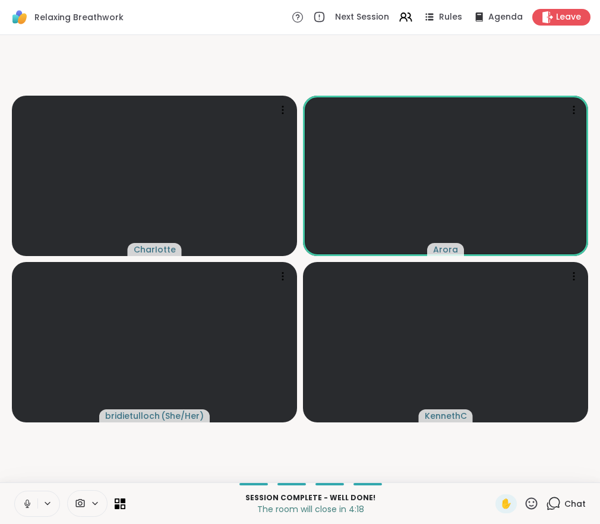
click at [547, 74] on video-player-container "[PERSON_NAME] ( She/Her ) KennethC" at bounding box center [299, 258] width 585 height 437
click at [481, 470] on video-player-container "[PERSON_NAME] ( She/Her ) KennethC" at bounding box center [299, 258] width 585 height 437
click at [470, 462] on video-player-container "[PERSON_NAME] ( She/Her ) KennethC" at bounding box center [299, 258] width 585 height 437
click at [310, 446] on video-player-container "[PERSON_NAME] ( She/Her ) KennethC" at bounding box center [299, 258] width 585 height 437
click at [307, 458] on video-player-container "[PERSON_NAME] ( She/Her ) KennethC" at bounding box center [299, 258] width 585 height 437
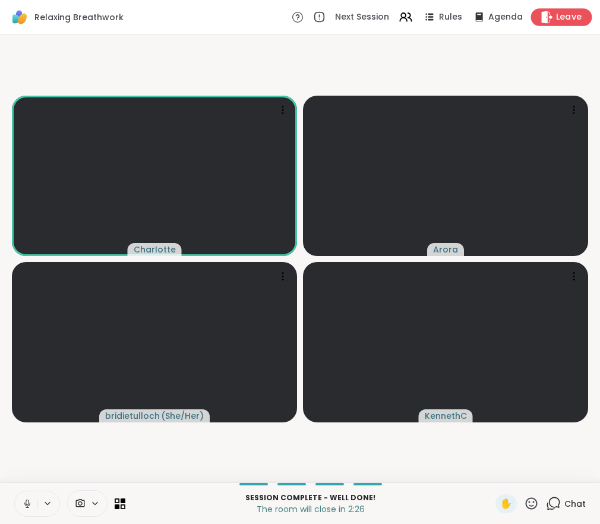
click at [552, 24] on div "Leave" at bounding box center [561, 16] width 61 height 17
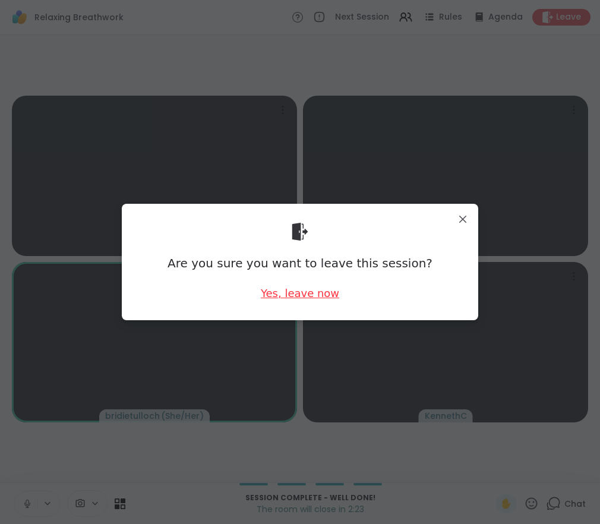
click at [300, 294] on div "Yes, leave now" at bounding box center [300, 293] width 78 height 15
